Goal: Navigation & Orientation: Find specific page/section

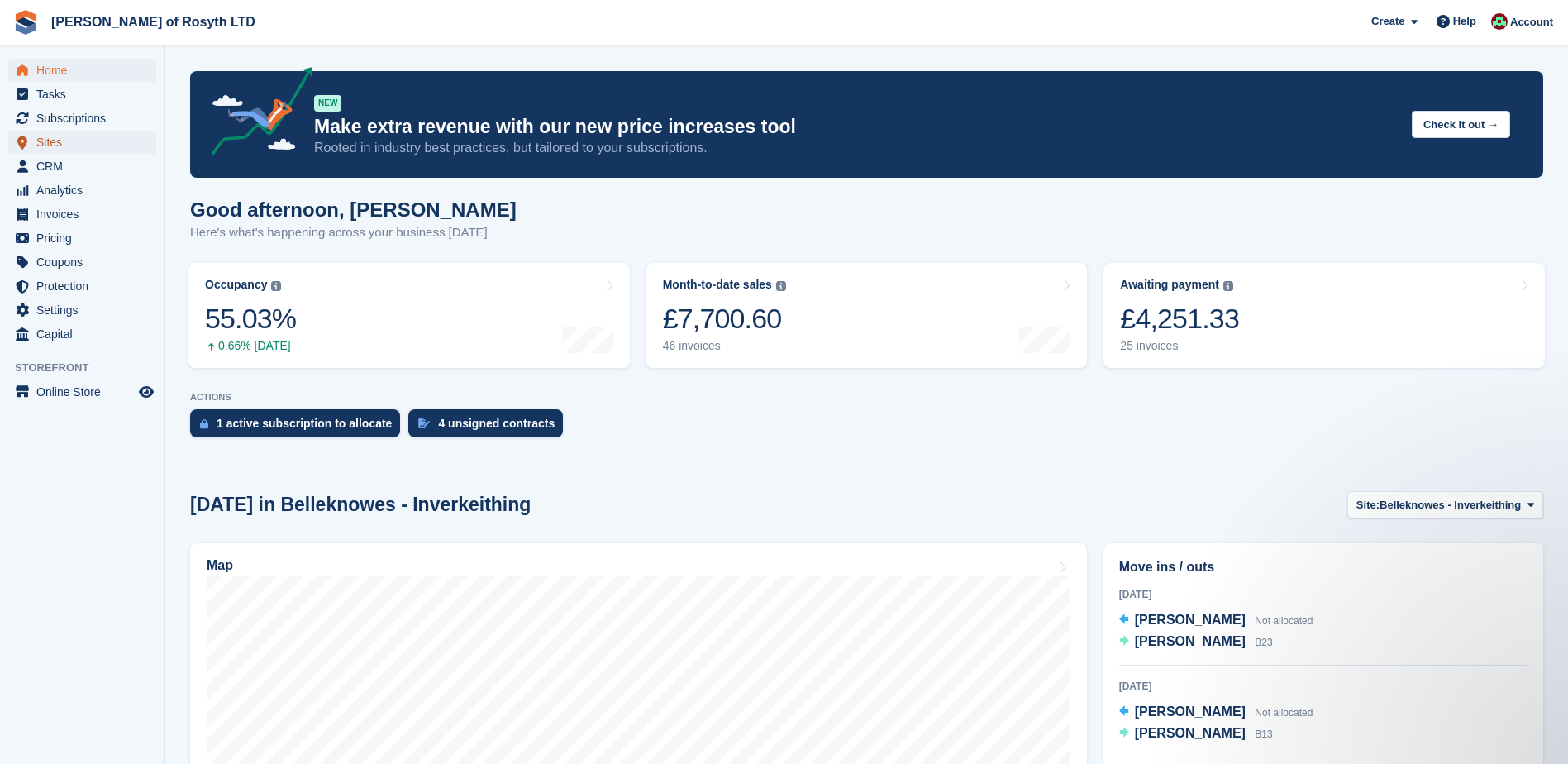
click at [48, 143] on span "Sites" at bounding box center [86, 142] width 99 height 23
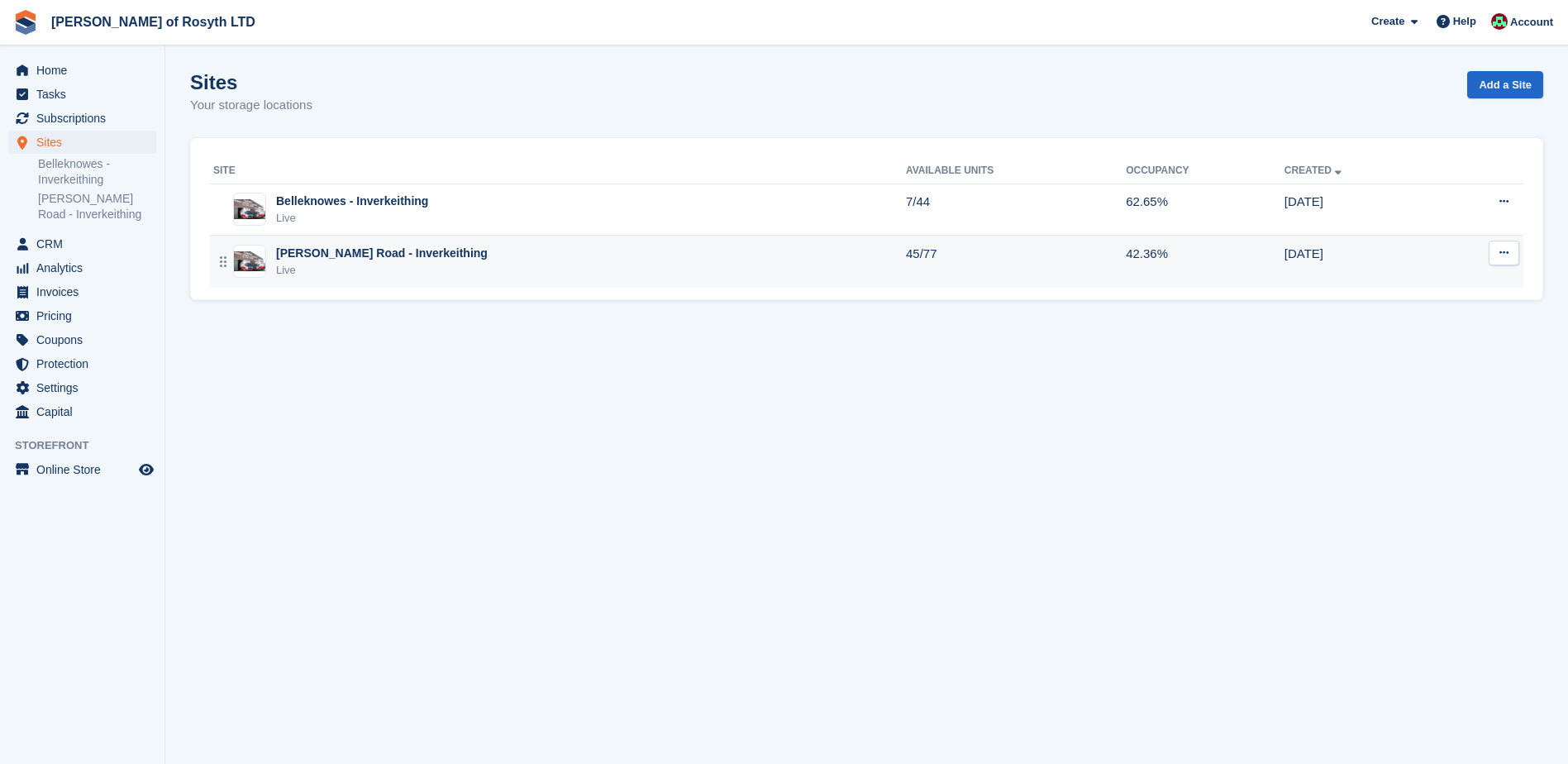
click at [356, 258] on div "[PERSON_NAME] Road - Inverkeithing" at bounding box center [381, 253] width 211 height 17
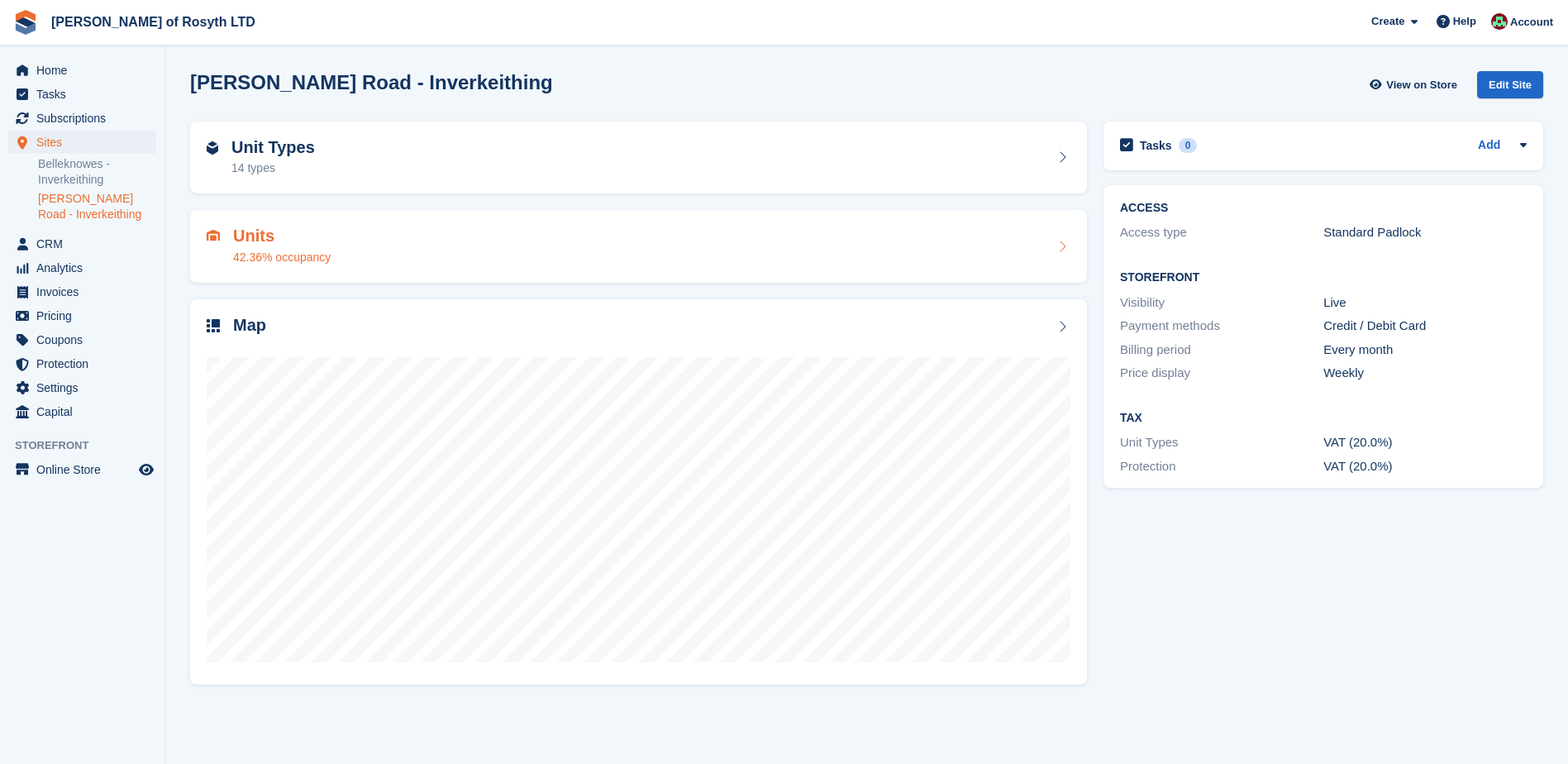
click at [284, 247] on div "Units 42.36% occupancy" at bounding box center [282, 246] width 98 height 40
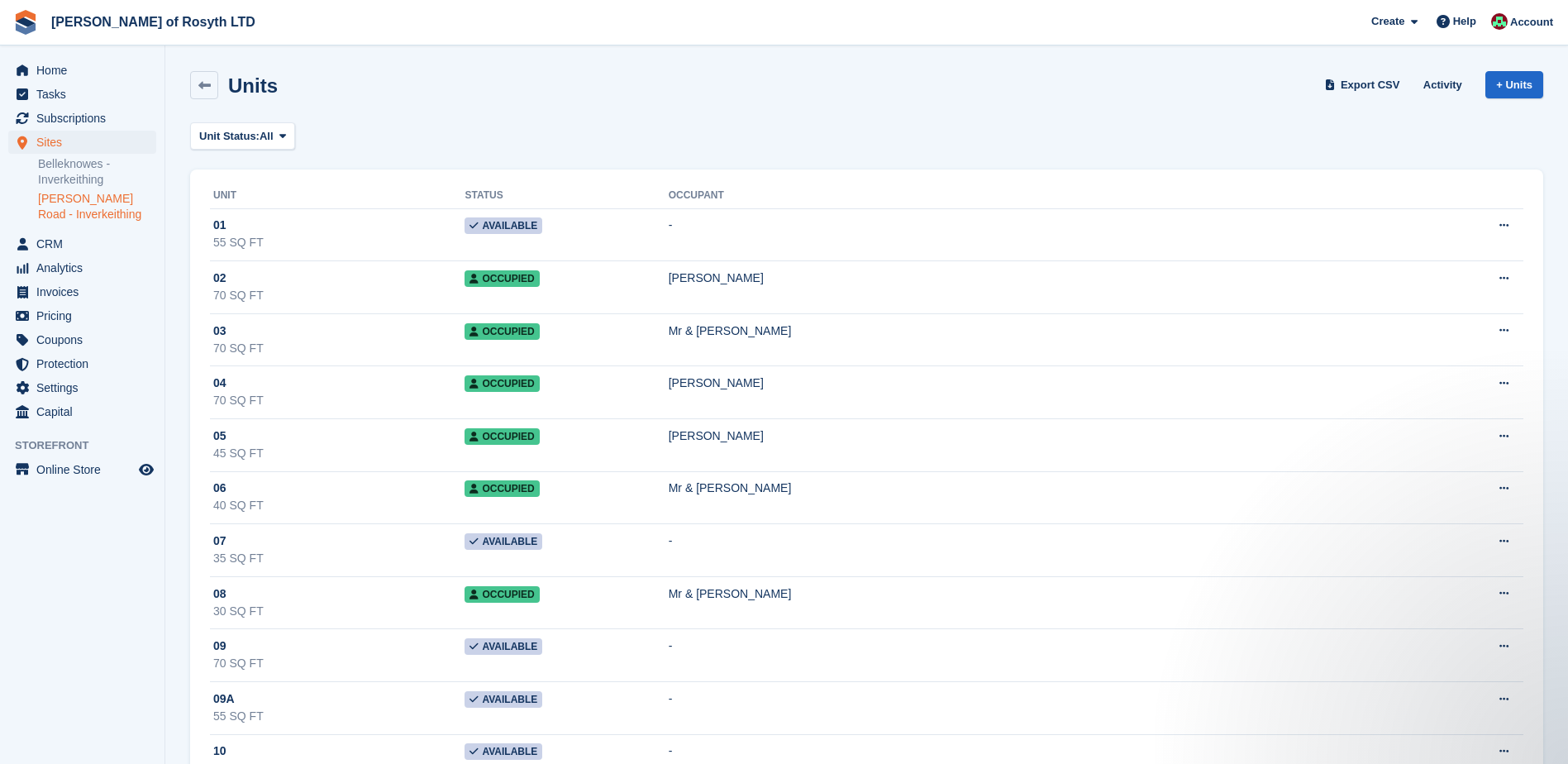
click at [70, 206] on link "[PERSON_NAME] Road - Inverkeithing" at bounding box center [97, 206] width 118 height 31
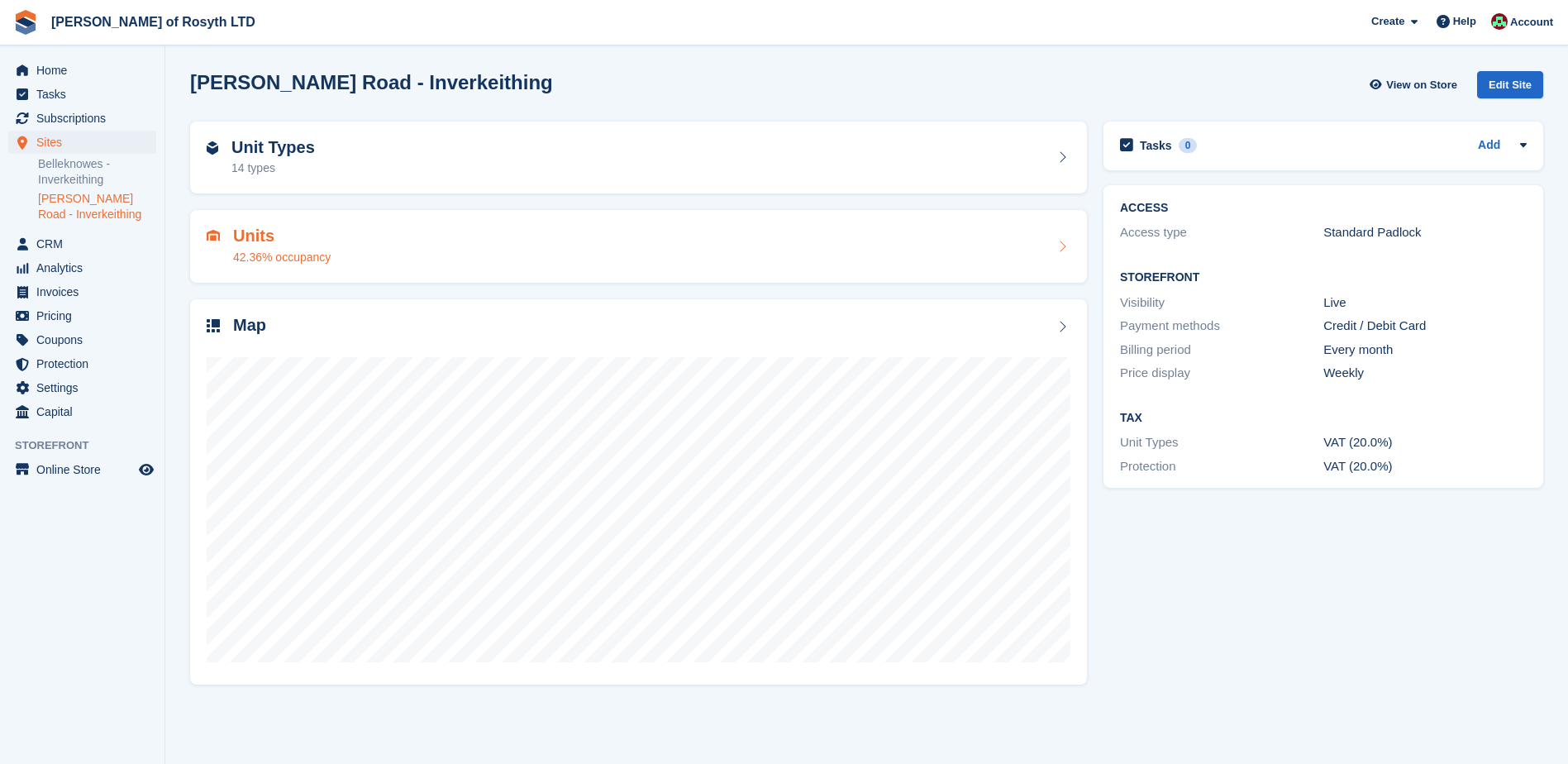
click at [254, 242] on h2 "Units" at bounding box center [282, 236] width 98 height 19
